Goal: Task Accomplishment & Management: Use online tool/utility

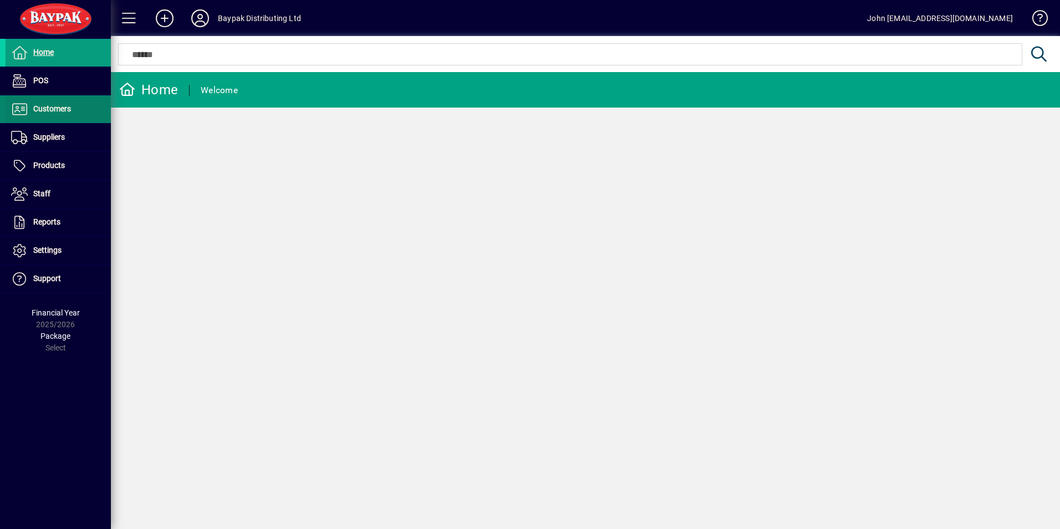
click at [59, 112] on span "Customers" at bounding box center [52, 108] width 38 height 9
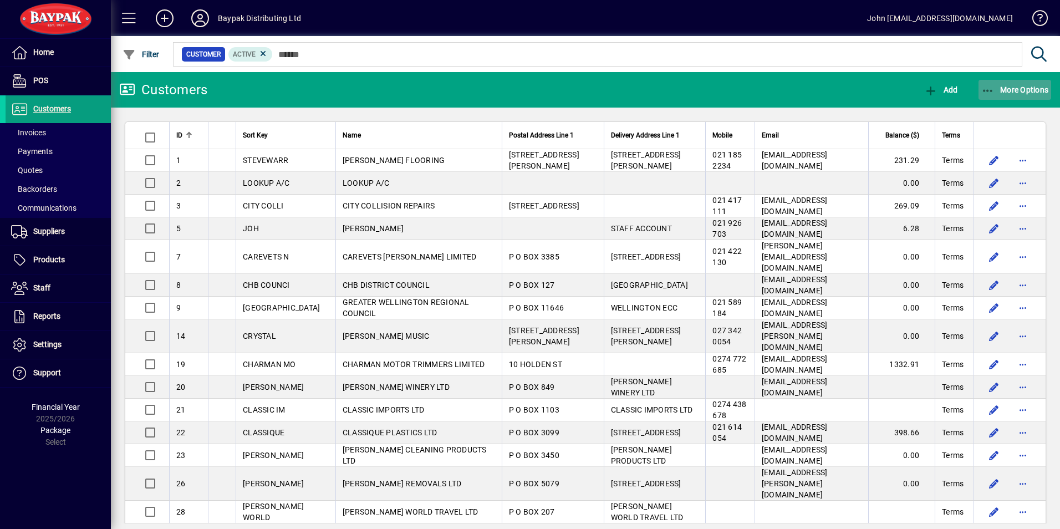
click at [993, 89] on icon "button" at bounding box center [988, 90] width 14 height 11
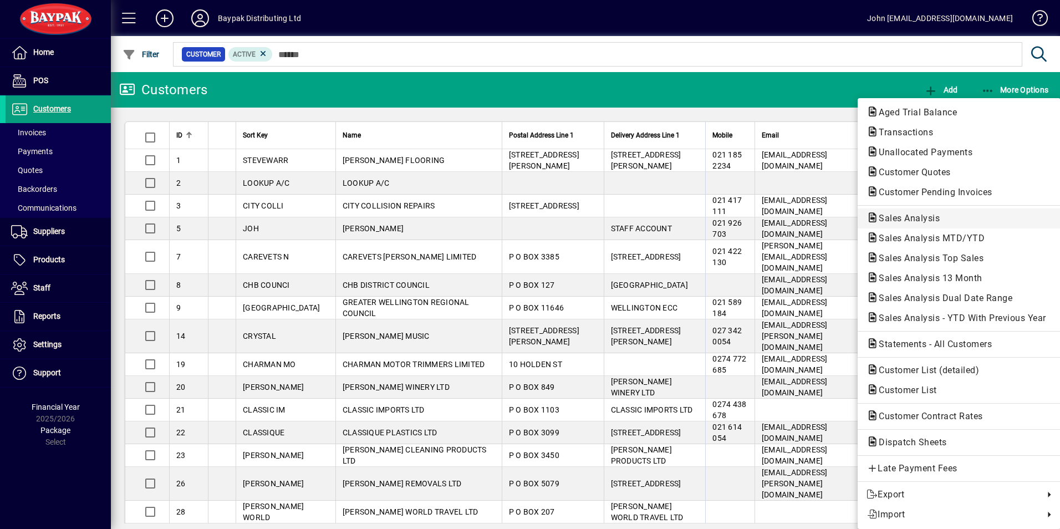
click at [920, 213] on span "Sales Analysis" at bounding box center [905, 218] width 79 height 11
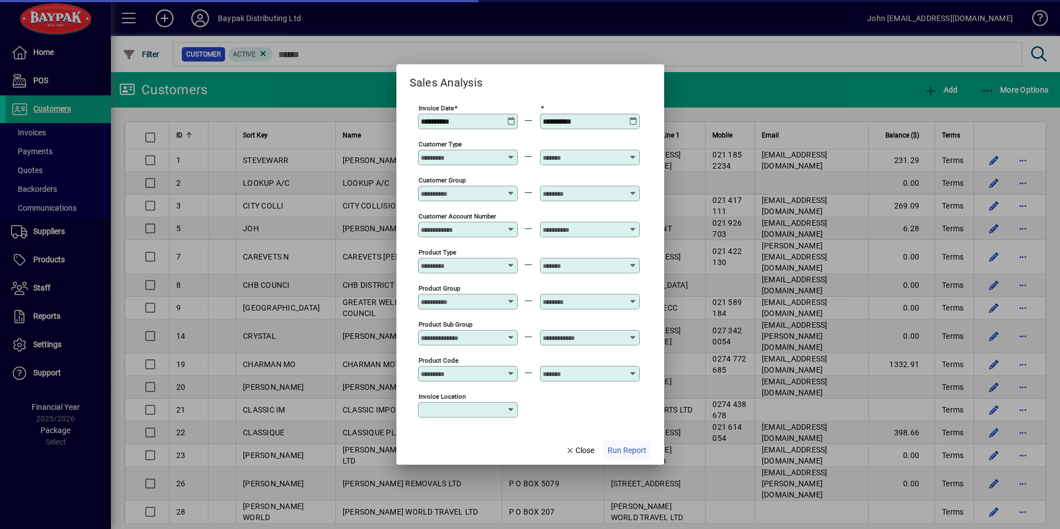
type input "**********"
click at [621, 451] on span "Run Report" at bounding box center [626, 451] width 39 height 12
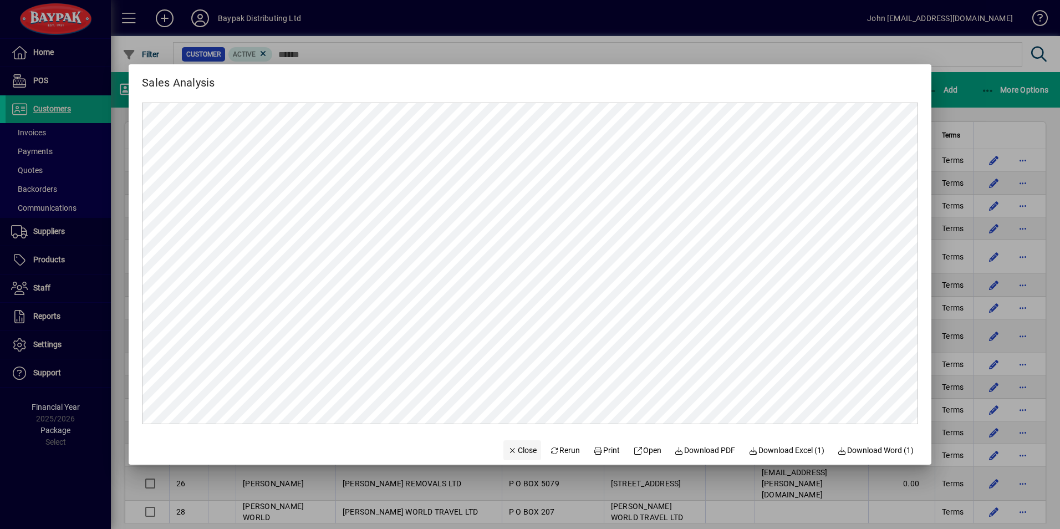
click at [510, 447] on span "Close" at bounding box center [522, 451] width 29 height 12
